Goal: Information Seeking & Learning: Learn about a topic

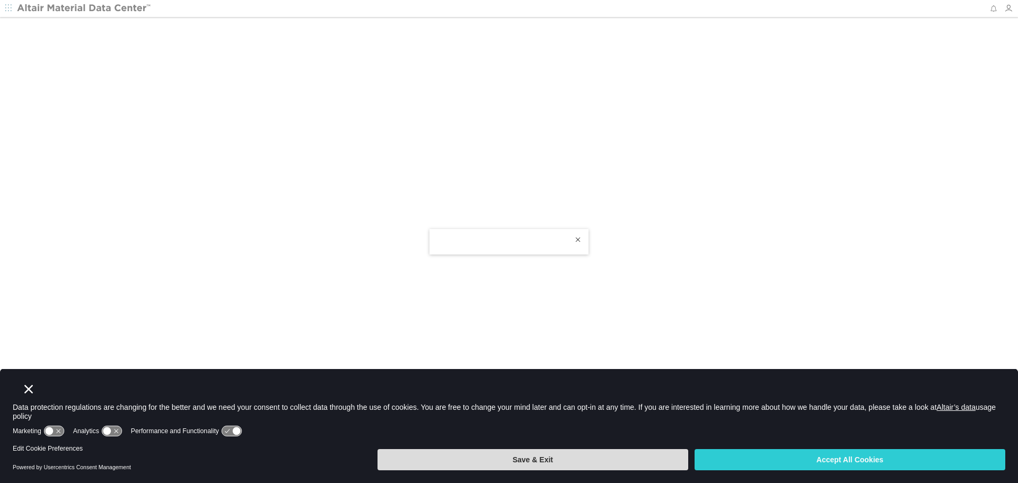
click at [570, 464] on button "Save & Exit" at bounding box center [532, 459] width 311 height 21
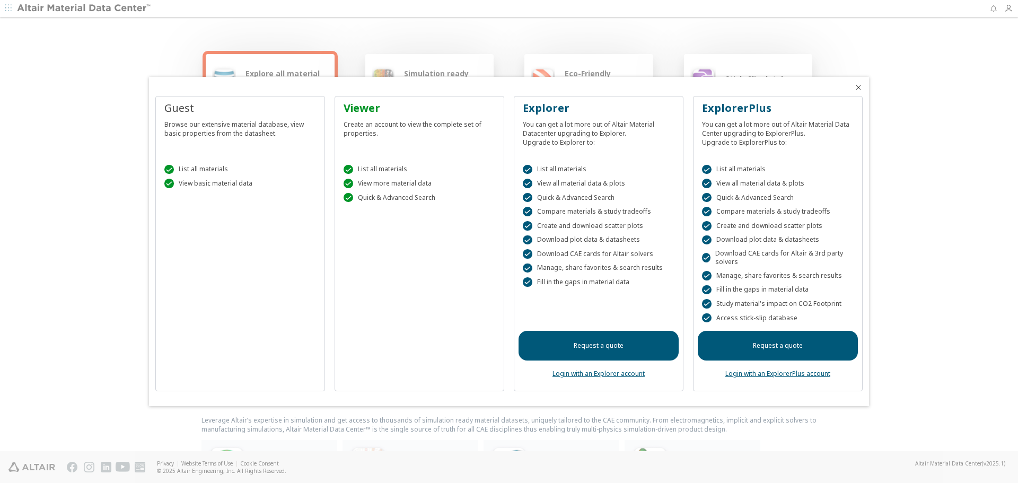
click at [350, 105] on div "Viewer" at bounding box center [419, 108] width 152 height 15
click at [861, 90] on icon "Close" at bounding box center [858, 87] width 8 height 8
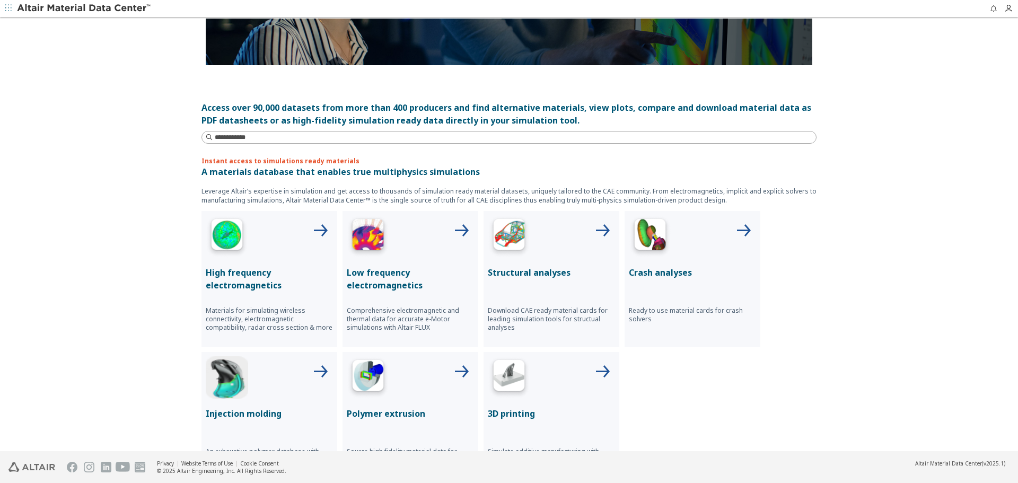
scroll to position [229, 0]
click at [530, 264] on div "Structural analyses Download CAE ready material cards for leading simulation to…" at bounding box center [551, 278] width 136 height 136
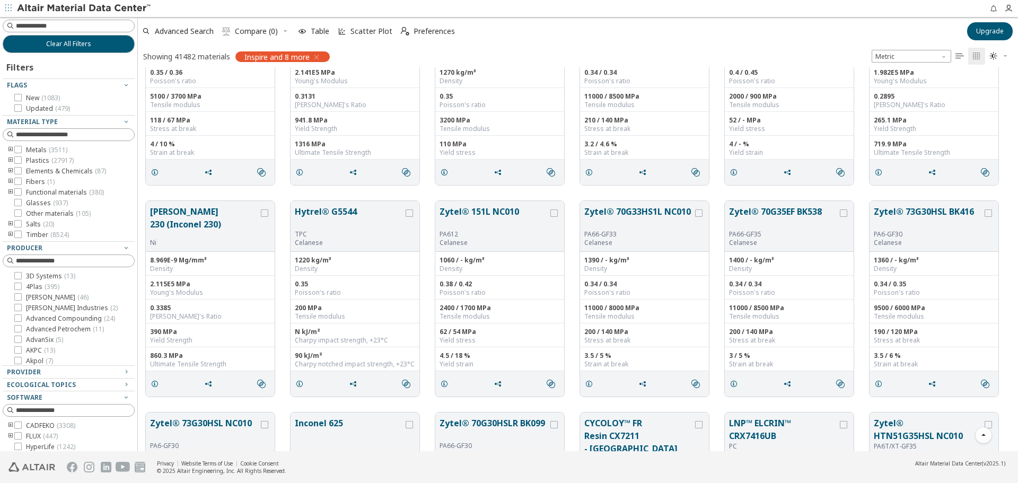
scroll to position [1573, 0]
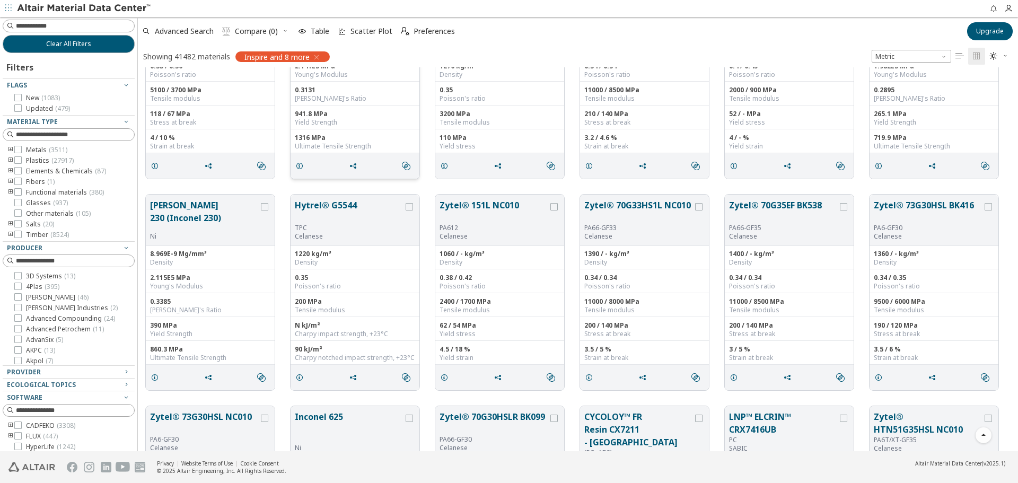
drag, startPoint x: 375, startPoint y: 165, endPoint x: 419, endPoint y: 160, distance: 44.9
click at [419, 160] on div "Inconel X-750 Ni 8.279E-9 Mg/mm³ Density 2.141E5 MPa Young's Modulus 0.3131 Poi…" at bounding box center [355, 81] width 130 height 197
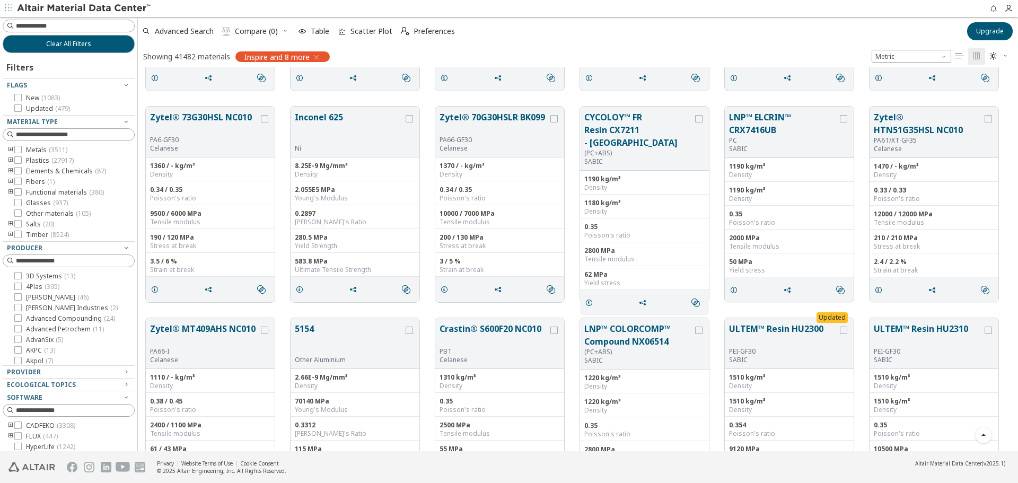
scroll to position [1873, 0]
click at [12, 181] on icon "toogle group" at bounding box center [10, 182] width 7 height 8
click at [10, 198] on div "Metals ( 3511 ) Plastics ( 27917 ) Elements & Chemicals ( 87 ) Fibers ( 1 ) GF …" at bounding box center [69, 198] width 132 height 104
click at [10, 202] on icon "toogle group" at bounding box center [10, 203] width 7 height 8
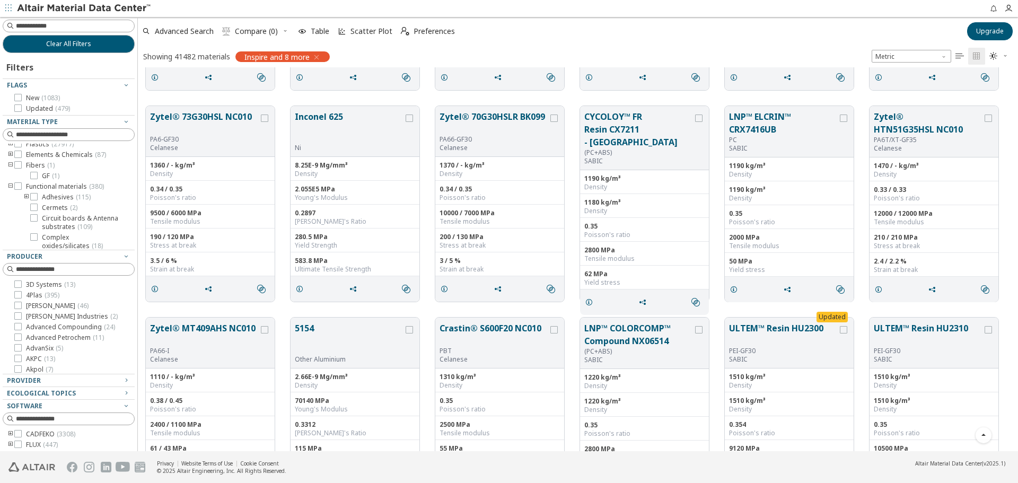
scroll to position [0, 0]
click at [12, 170] on icon "toogle group" at bounding box center [10, 171] width 7 height 8
click at [3, 155] on div "Metals ( 3511 ) Plastics ( 27917 ) Elements & Chemicals ( 87 ) Carbides ( 14 ) …" at bounding box center [69, 313] width 132 height 335
click at [7, 159] on icon "toogle group" at bounding box center [10, 160] width 7 height 8
click at [25, 170] on icon "toogle group" at bounding box center [26, 171] width 7 height 8
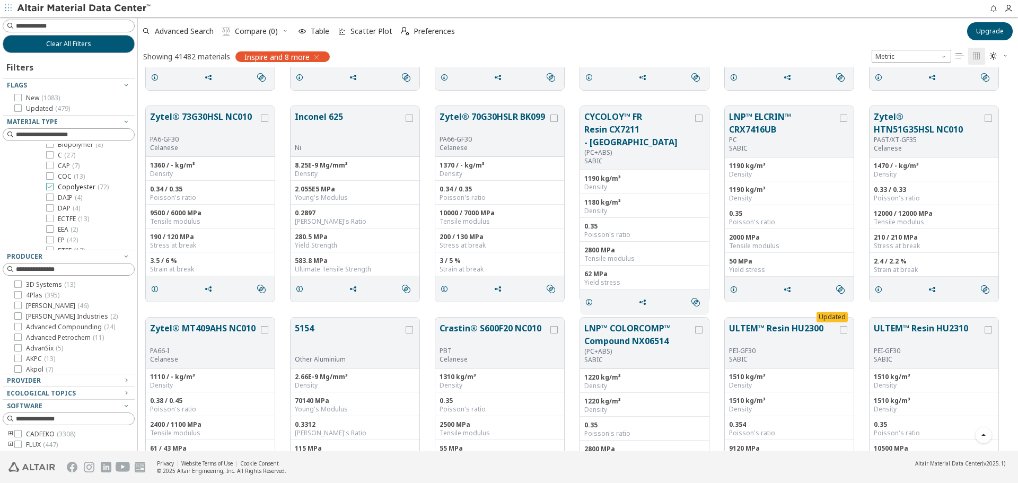
scroll to position [89, 0]
click at [48, 136] on input at bounding box center [75, 134] width 118 height 11
click at [38, 30] on input at bounding box center [70, 26] width 130 height 12
type input "****"
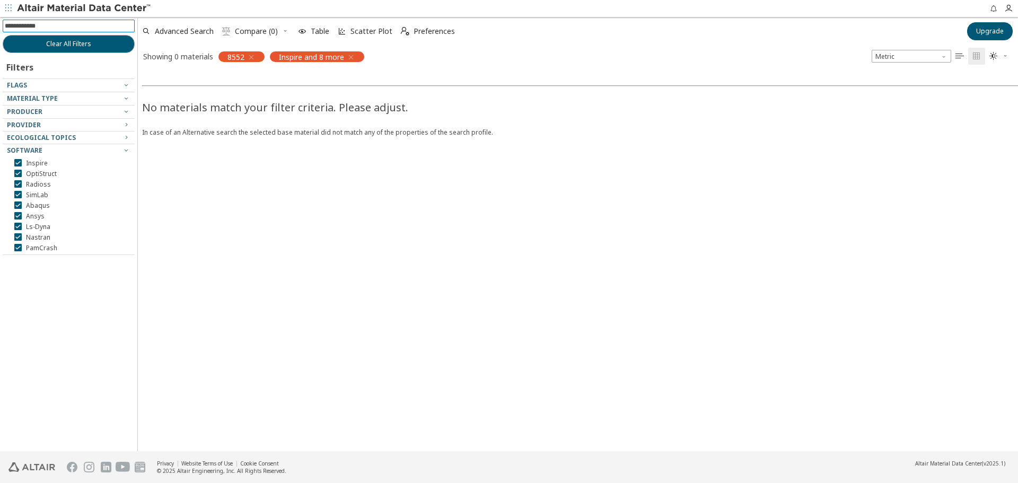
click at [351, 55] on icon "button" at bounding box center [351, 57] width 8 height 8
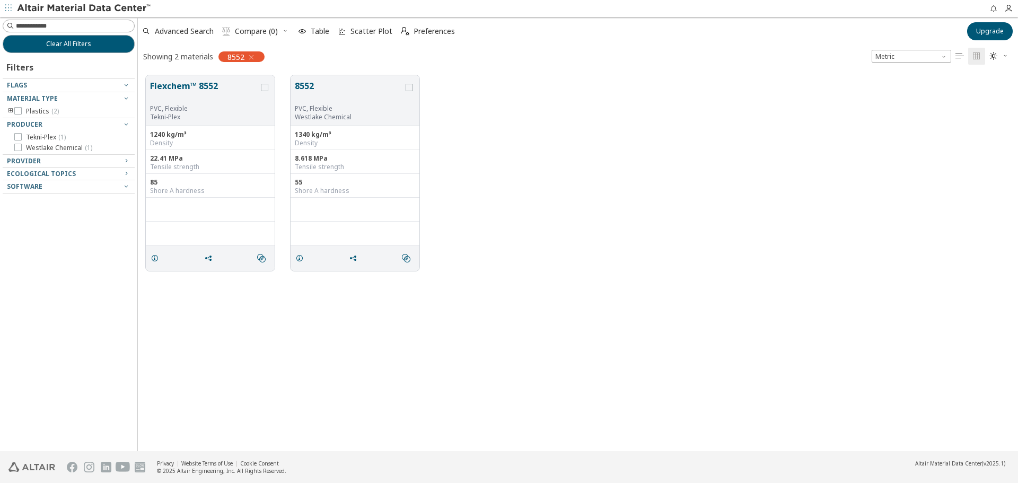
scroll to position [8, 8]
click at [51, 160] on div "Provider" at bounding box center [64, 161] width 115 height 8
click at [50, 160] on div "Provider" at bounding box center [64, 161] width 115 height 8
